Goal: Communication & Community: Participate in discussion

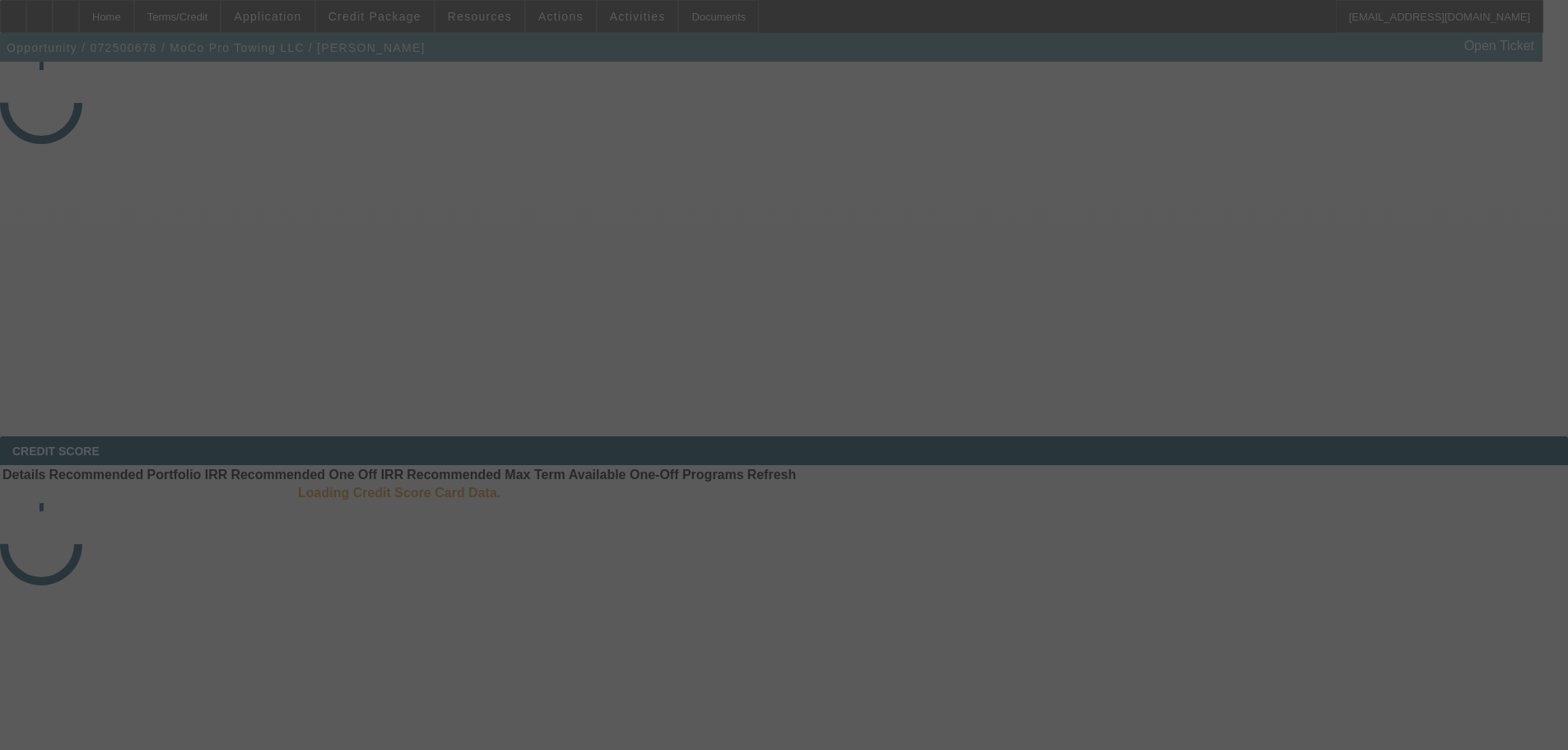
select select "3"
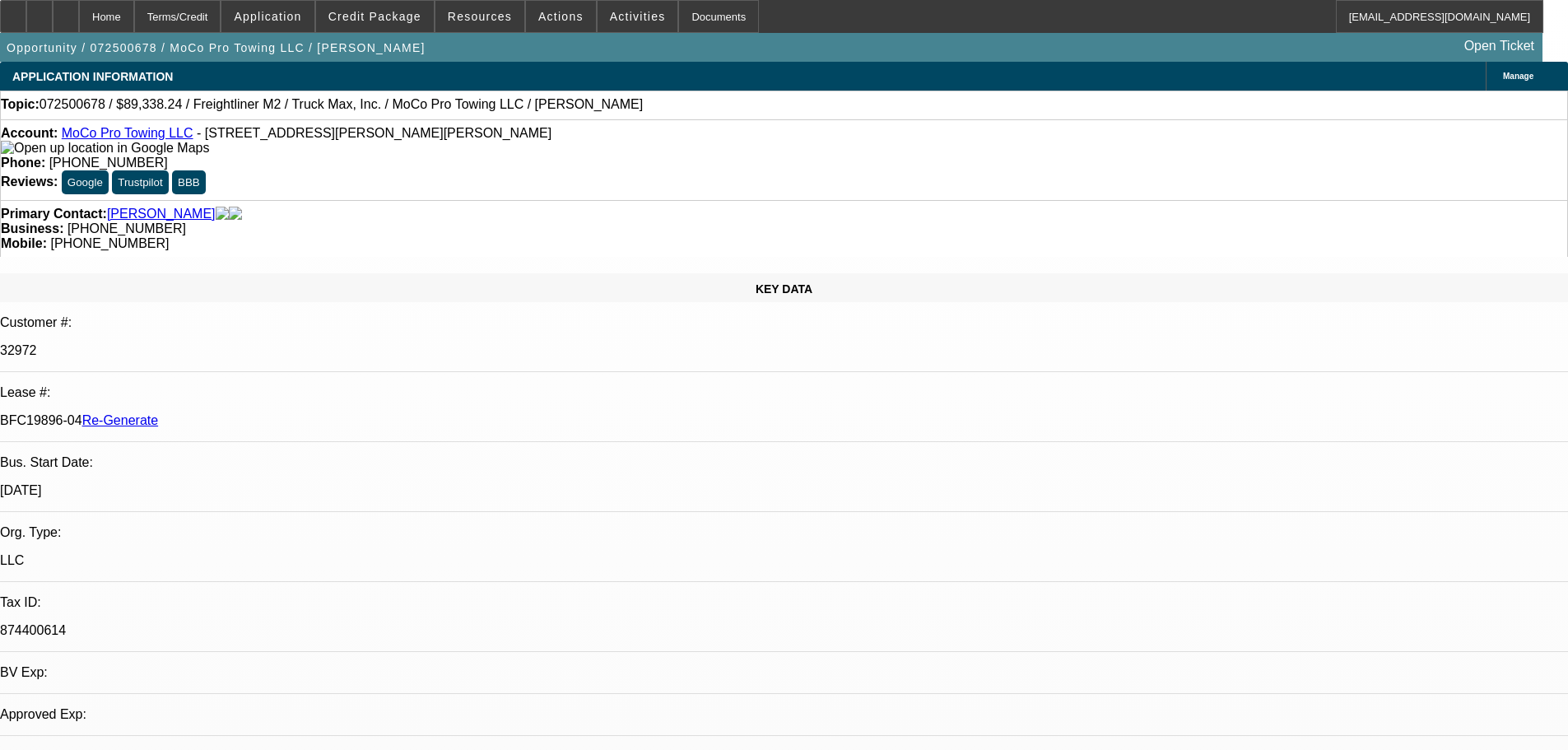
select select "0"
select select "1"
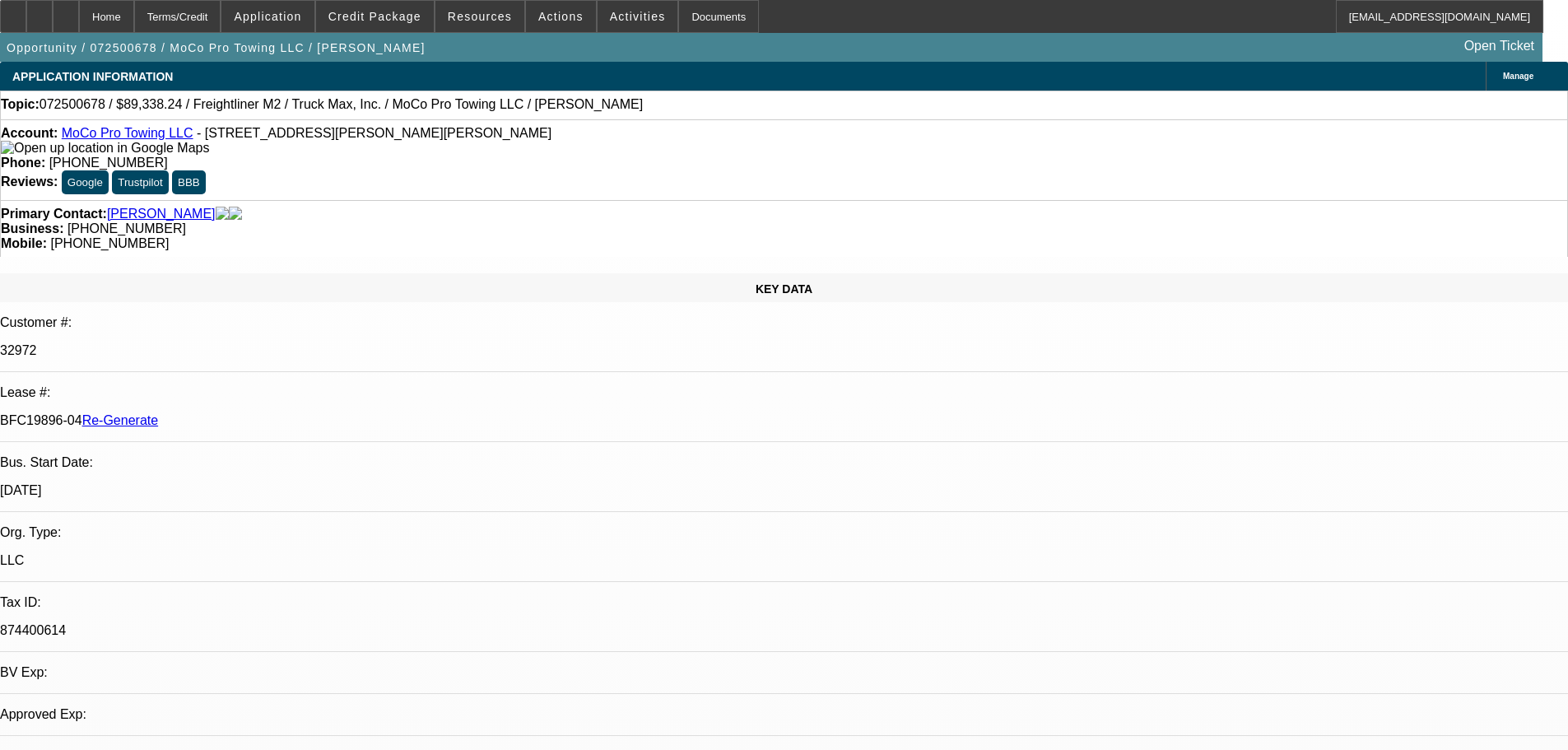
select select "6"
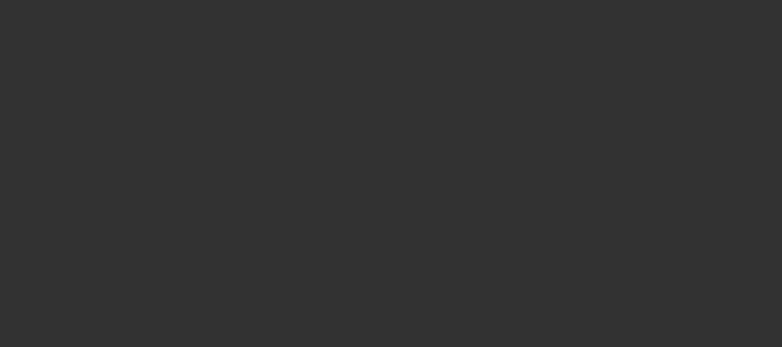
select select "3"
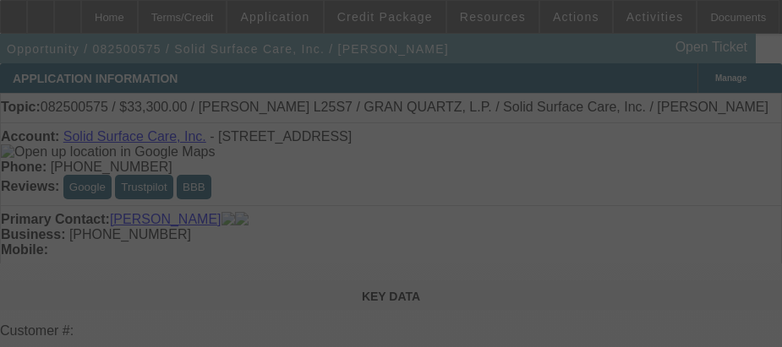
select select "0"
select select "2"
select select "0"
select select "6"
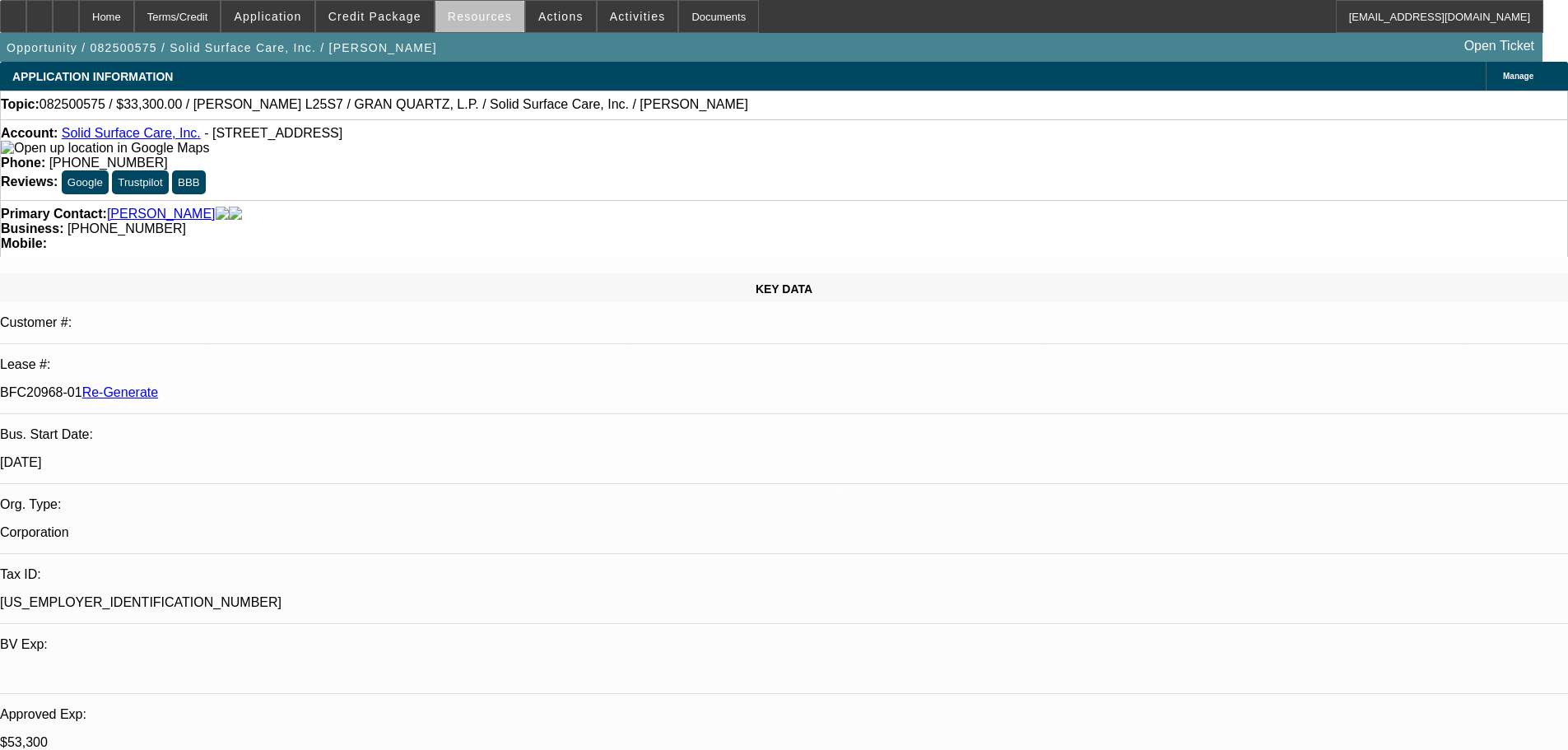
click at [487, 19] on span "Resources" at bounding box center [480, 17] width 64 height 14
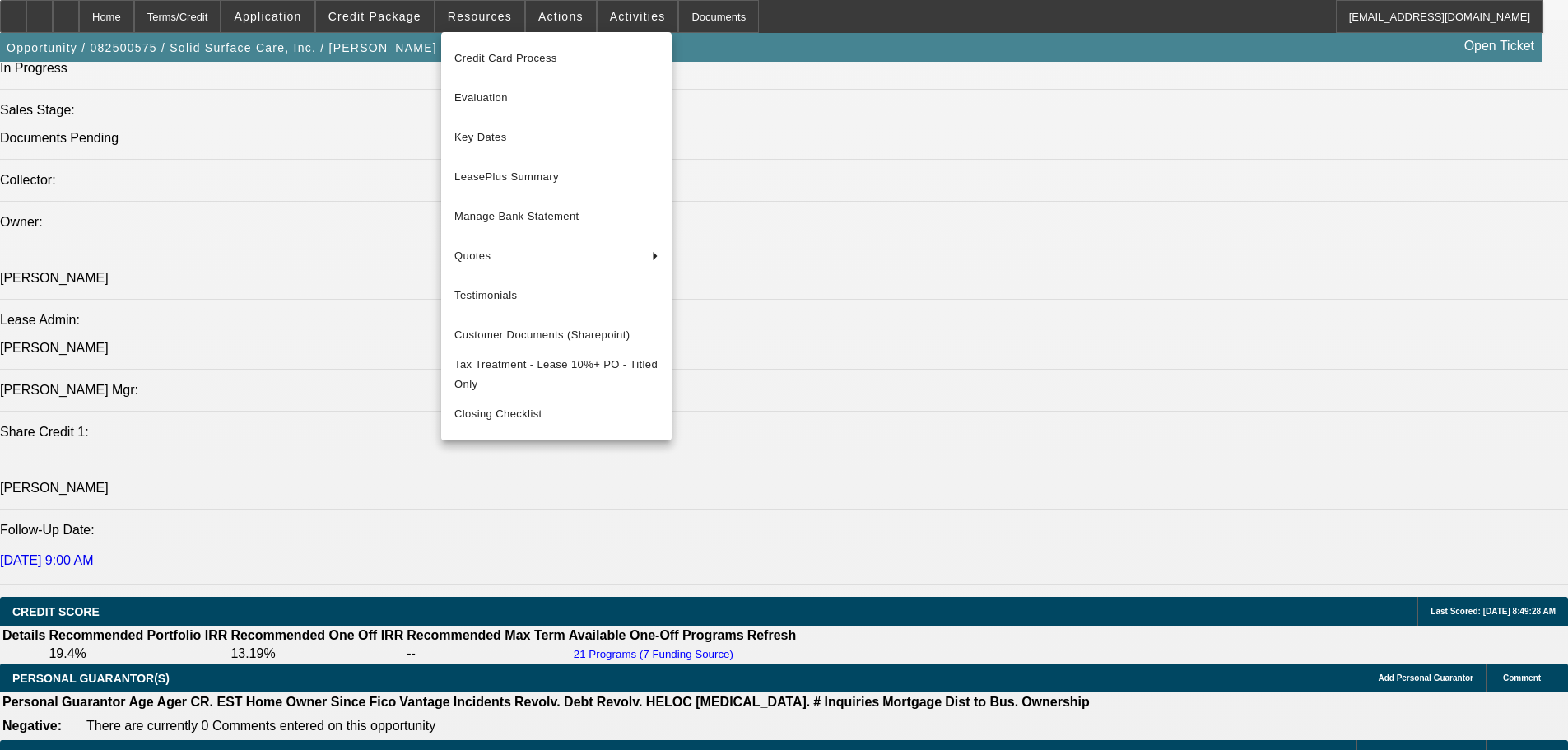
scroll to position [1893, 0]
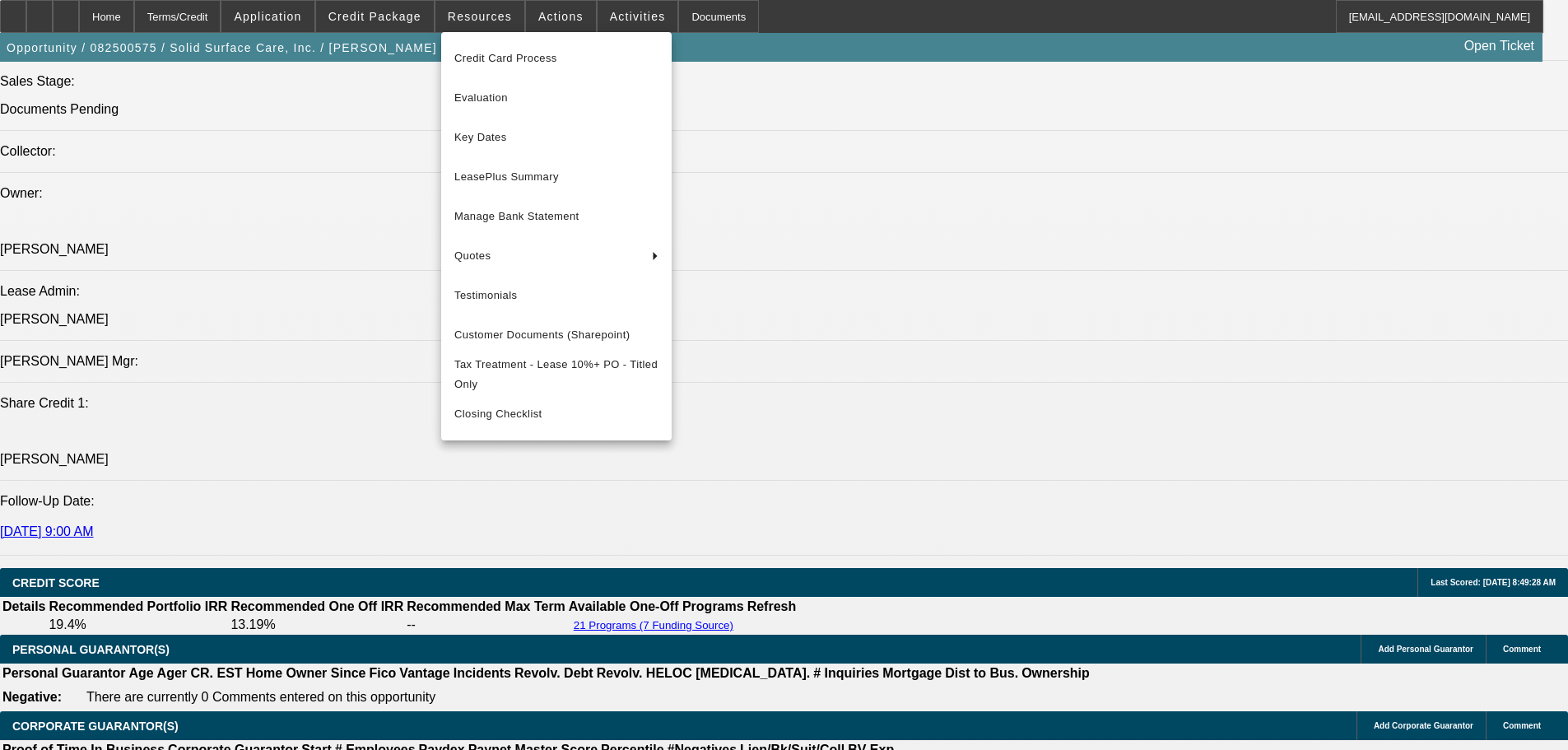
click at [557, 622] on div at bounding box center [784, 375] width 1568 height 750
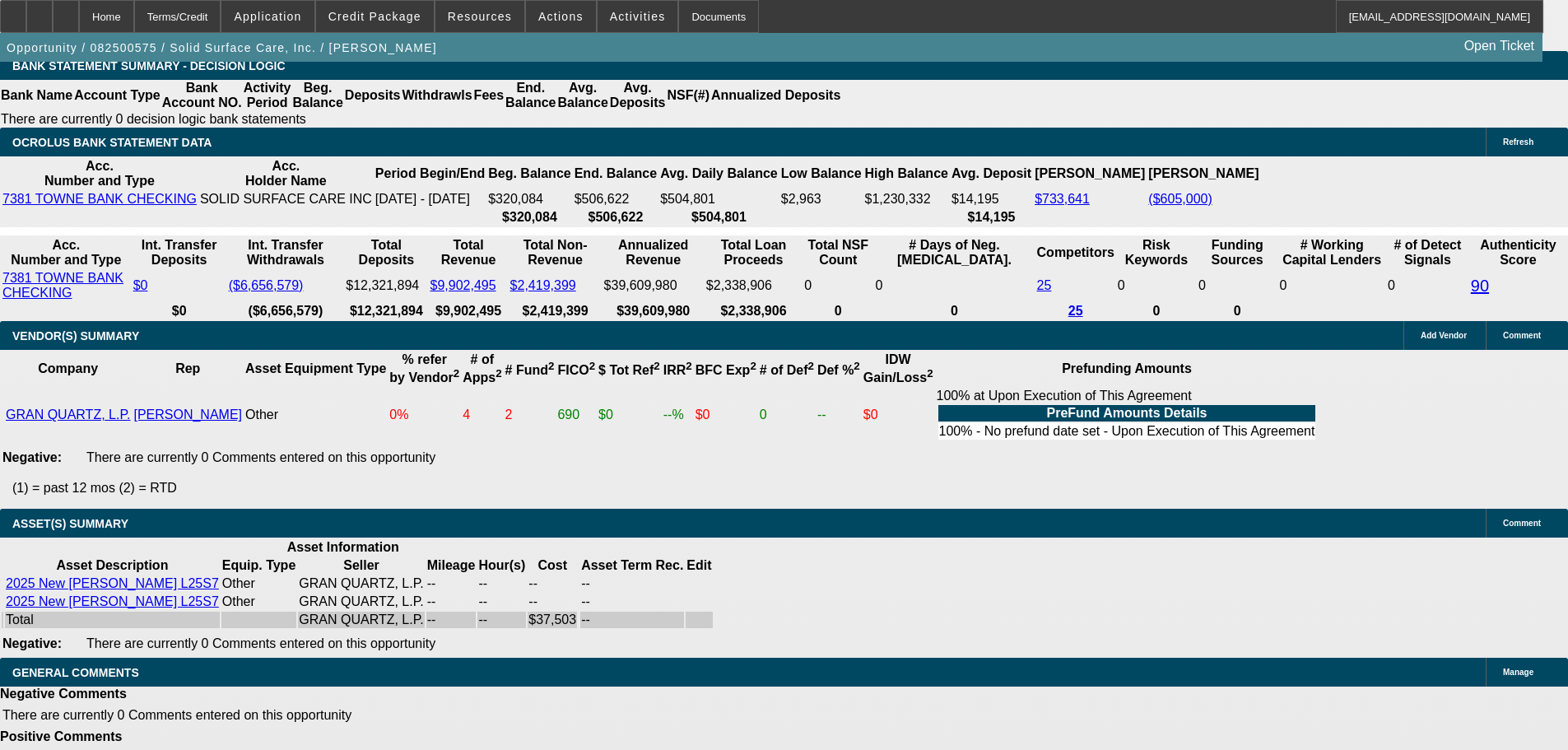
scroll to position [374, 0]
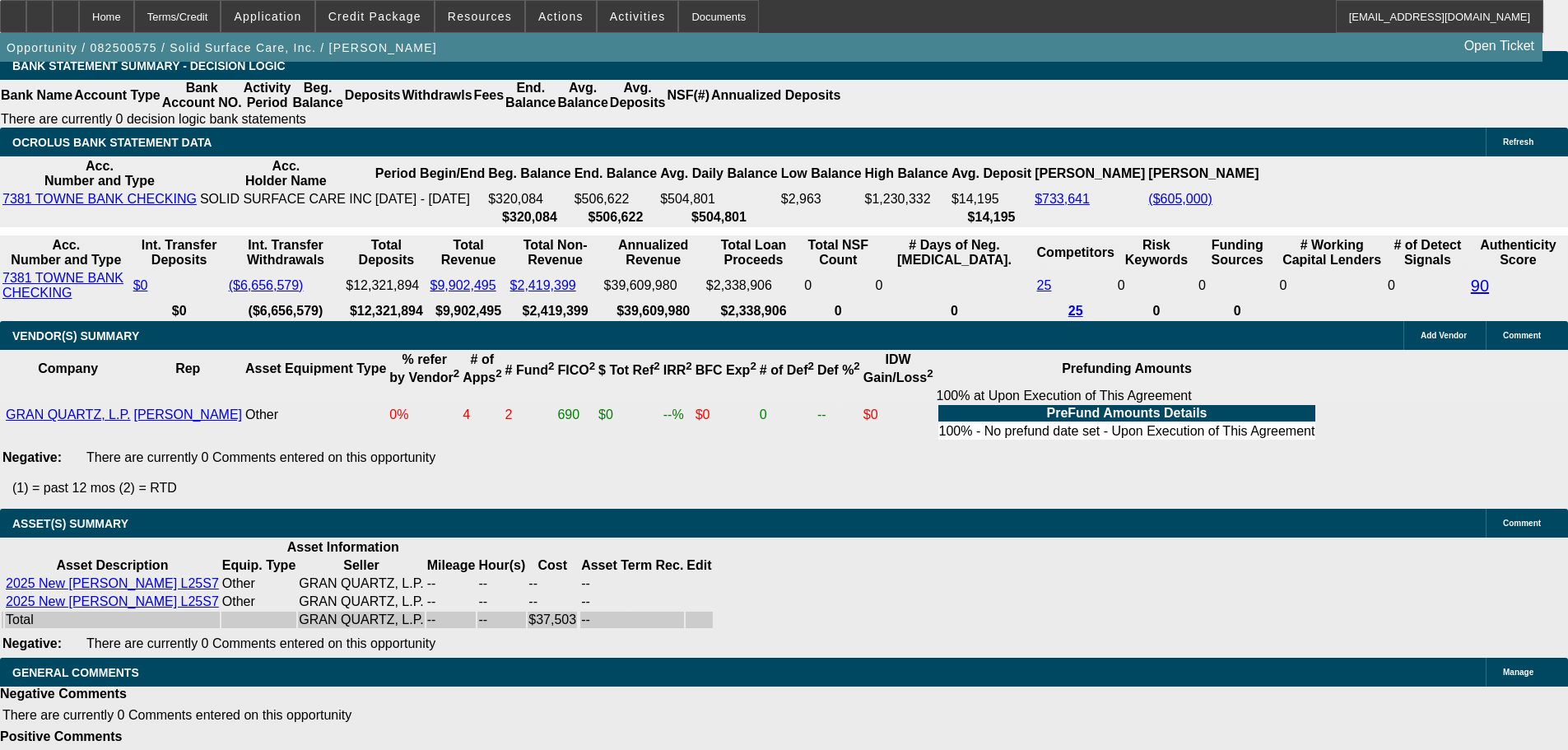
scroll to position [703, 0]
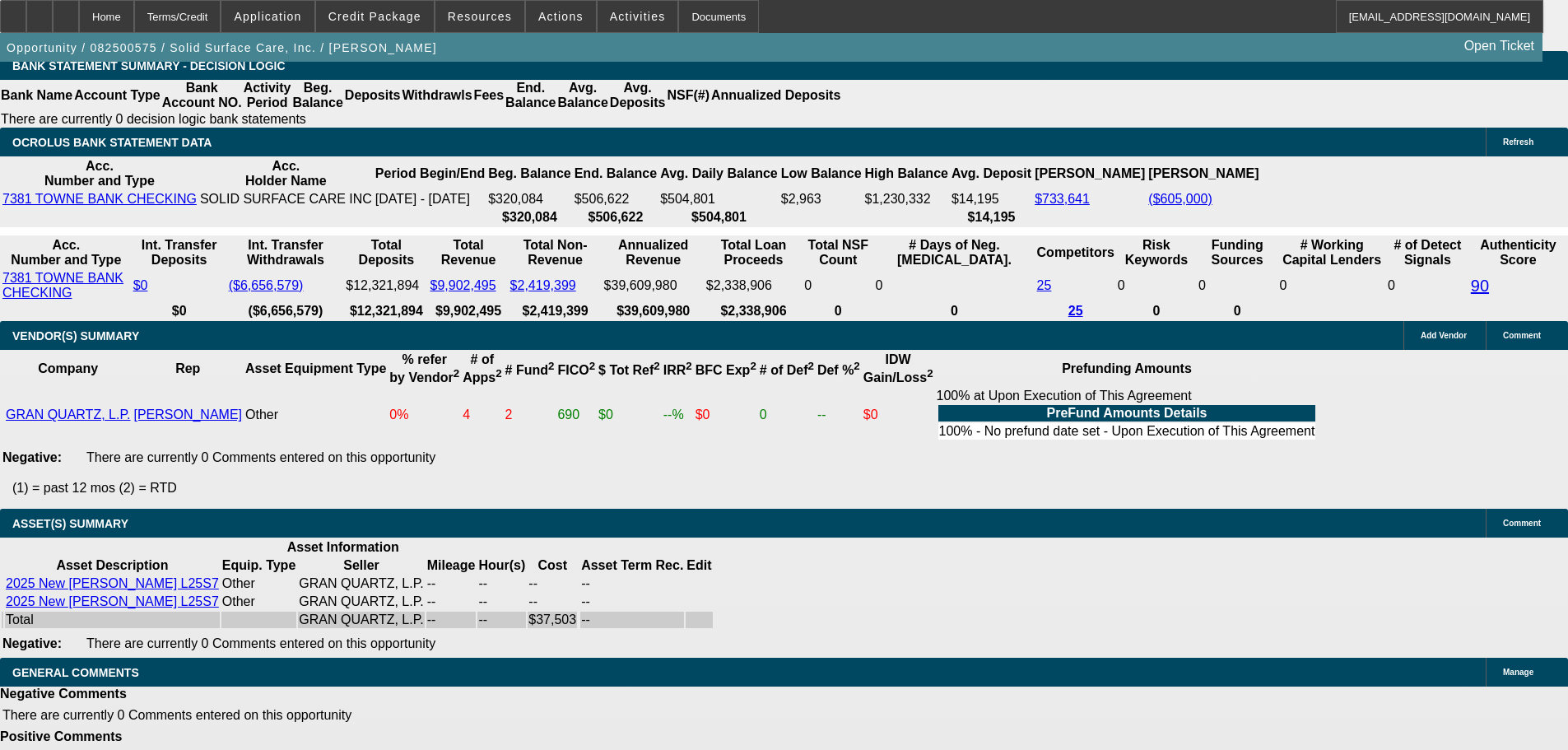
drag, startPoint x: 1093, startPoint y: 554, endPoint x: 1457, endPoint y: 565, distance: 364.2
click at [610, 20] on span "Activities" at bounding box center [637, 17] width 56 height 14
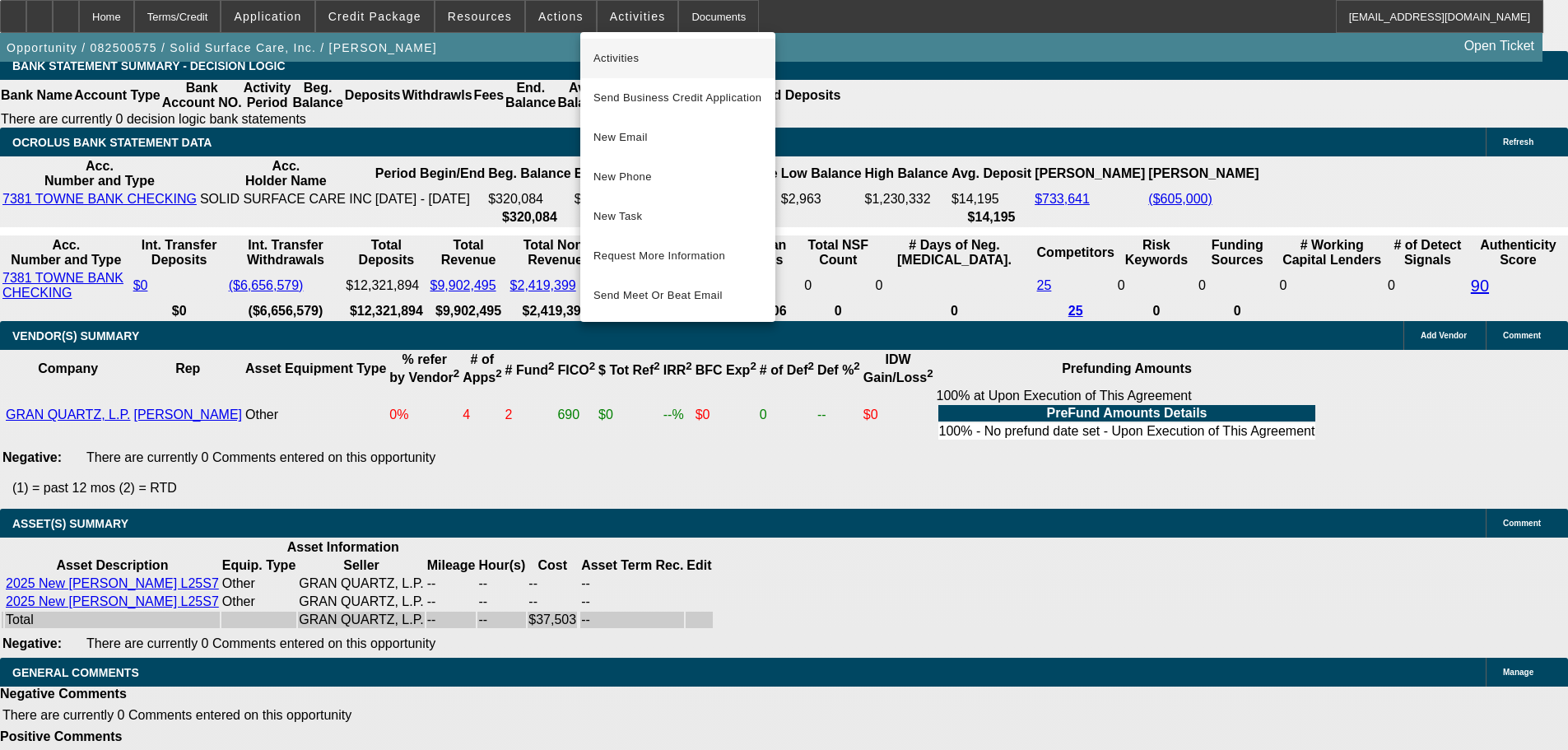
click at [623, 54] on span "Activities" at bounding box center [677, 58] width 168 height 19
